Goal: Check status: Check status

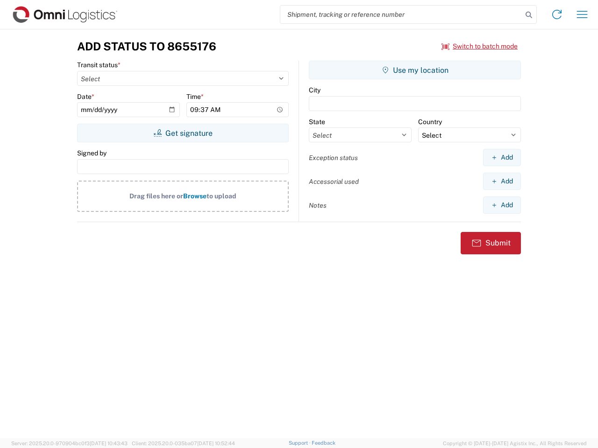
click at [401, 14] on input "search" at bounding box center [401, 15] width 242 height 18
click at [529, 15] on icon at bounding box center [528, 14] width 13 height 13
click at [557, 14] on icon at bounding box center [556, 14] width 15 height 15
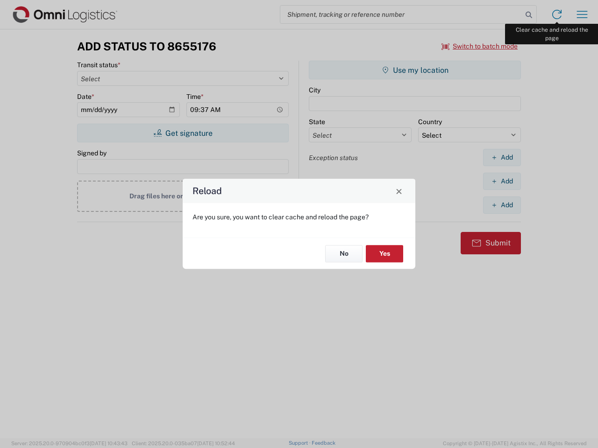
click at [582, 14] on div "Reload Are you sure, you want to clear cache and reload the page? No Yes" at bounding box center [299, 224] width 598 height 448
click at [480, 46] on div "Reload Are you sure, you want to clear cache and reload the page? No Yes" at bounding box center [299, 224] width 598 height 448
click at [183, 133] on div "Reload Are you sure, you want to clear cache and reload the page? No Yes" at bounding box center [299, 224] width 598 height 448
click at [415, 70] on div "Reload Are you sure, you want to clear cache and reload the page? No Yes" at bounding box center [299, 224] width 598 height 448
click at [502, 157] on div "Reload Are you sure, you want to clear cache and reload the page? No Yes" at bounding box center [299, 224] width 598 height 448
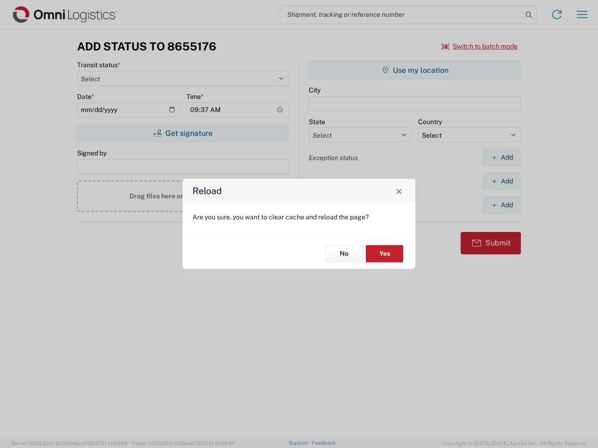
click at [502, 181] on div "Reload Are you sure, you want to clear cache and reload the page? No Yes" at bounding box center [299, 224] width 598 height 448
click at [502, 205] on div "Reload Are you sure, you want to clear cache and reload the page? No Yes" at bounding box center [299, 224] width 598 height 448
